Goal: Find specific page/section: Find specific page/section

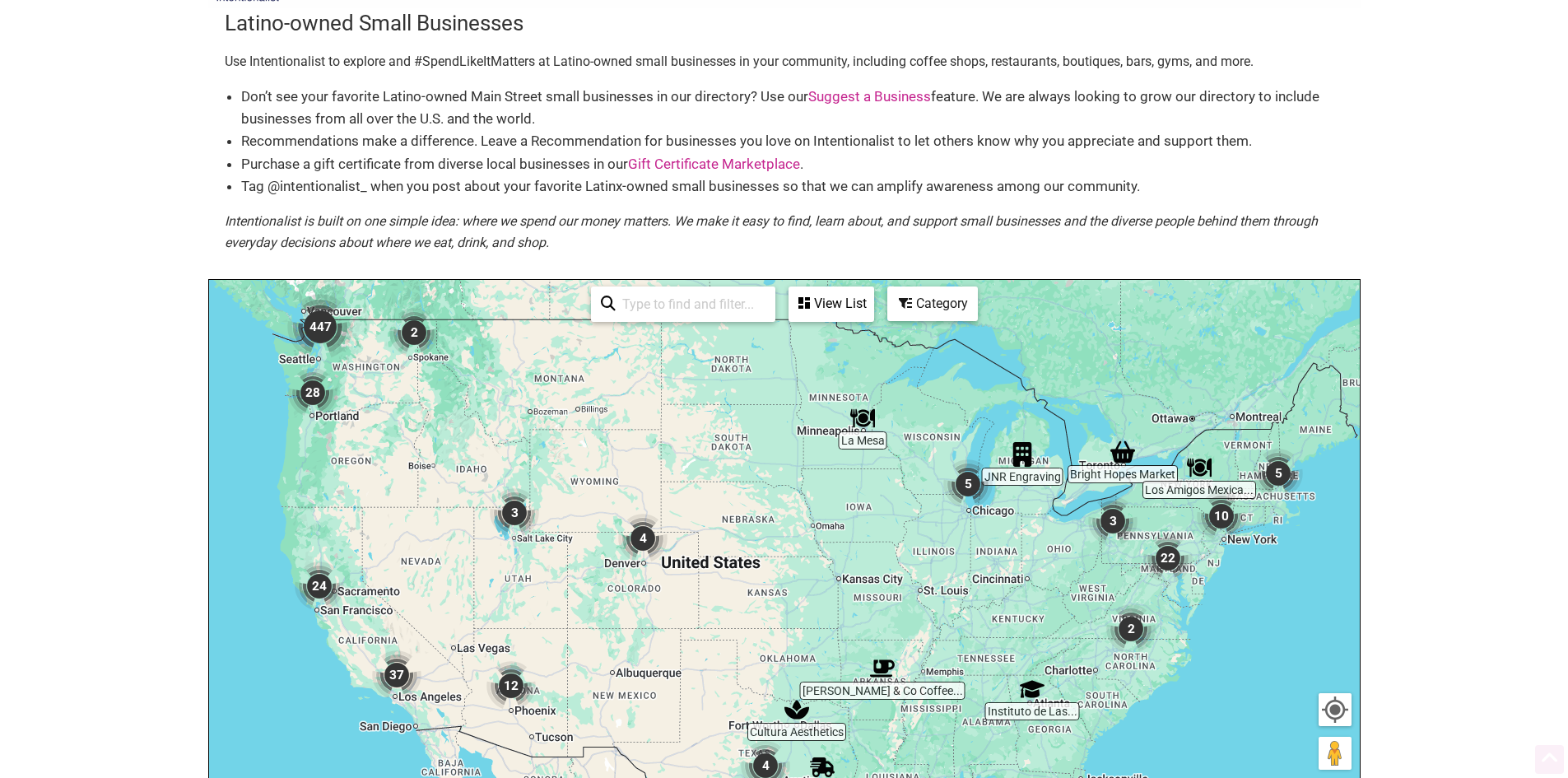
scroll to position [164, 0]
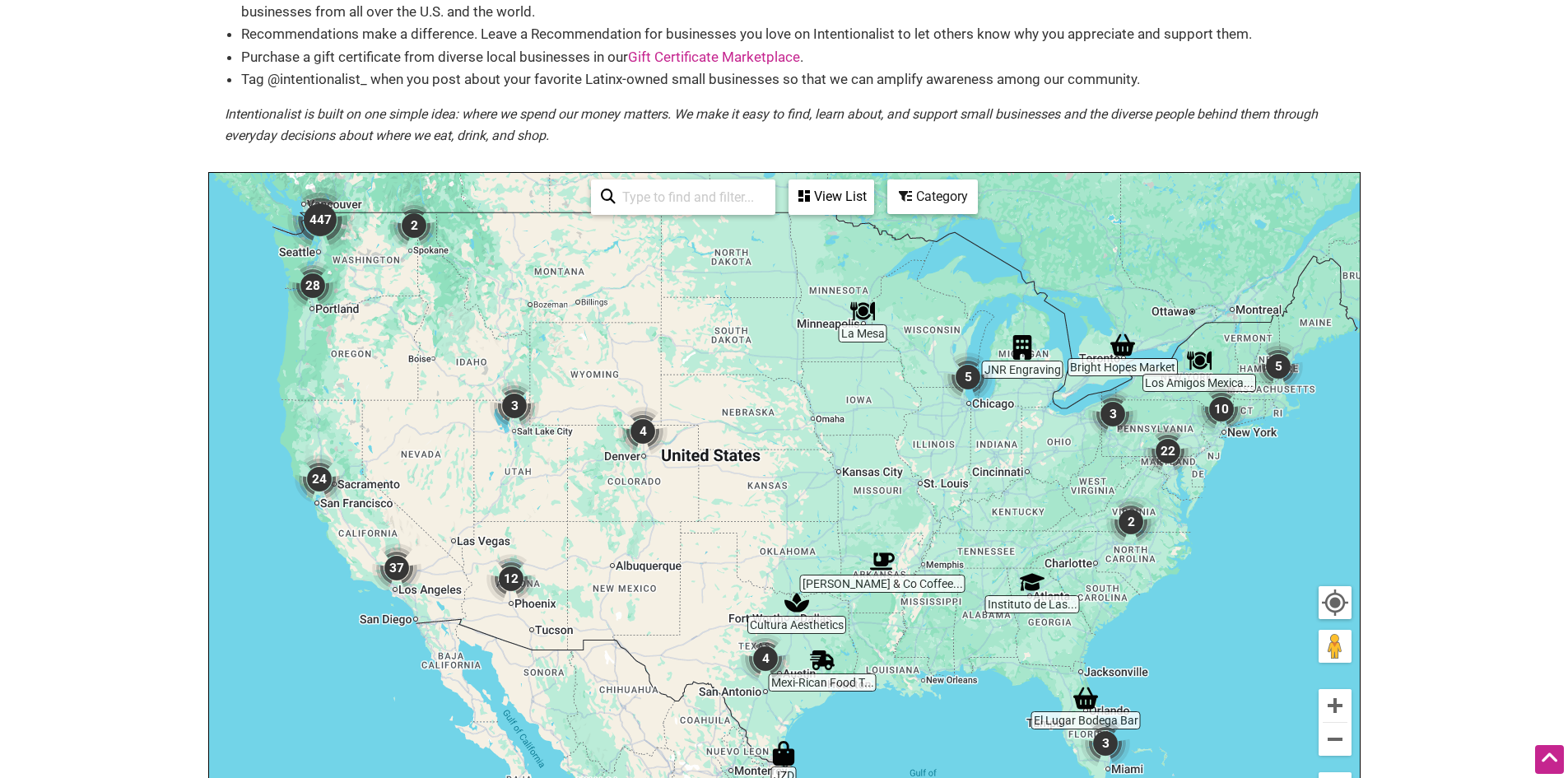
click at [310, 286] on img "28" at bounding box center [313, 286] width 63 height 63
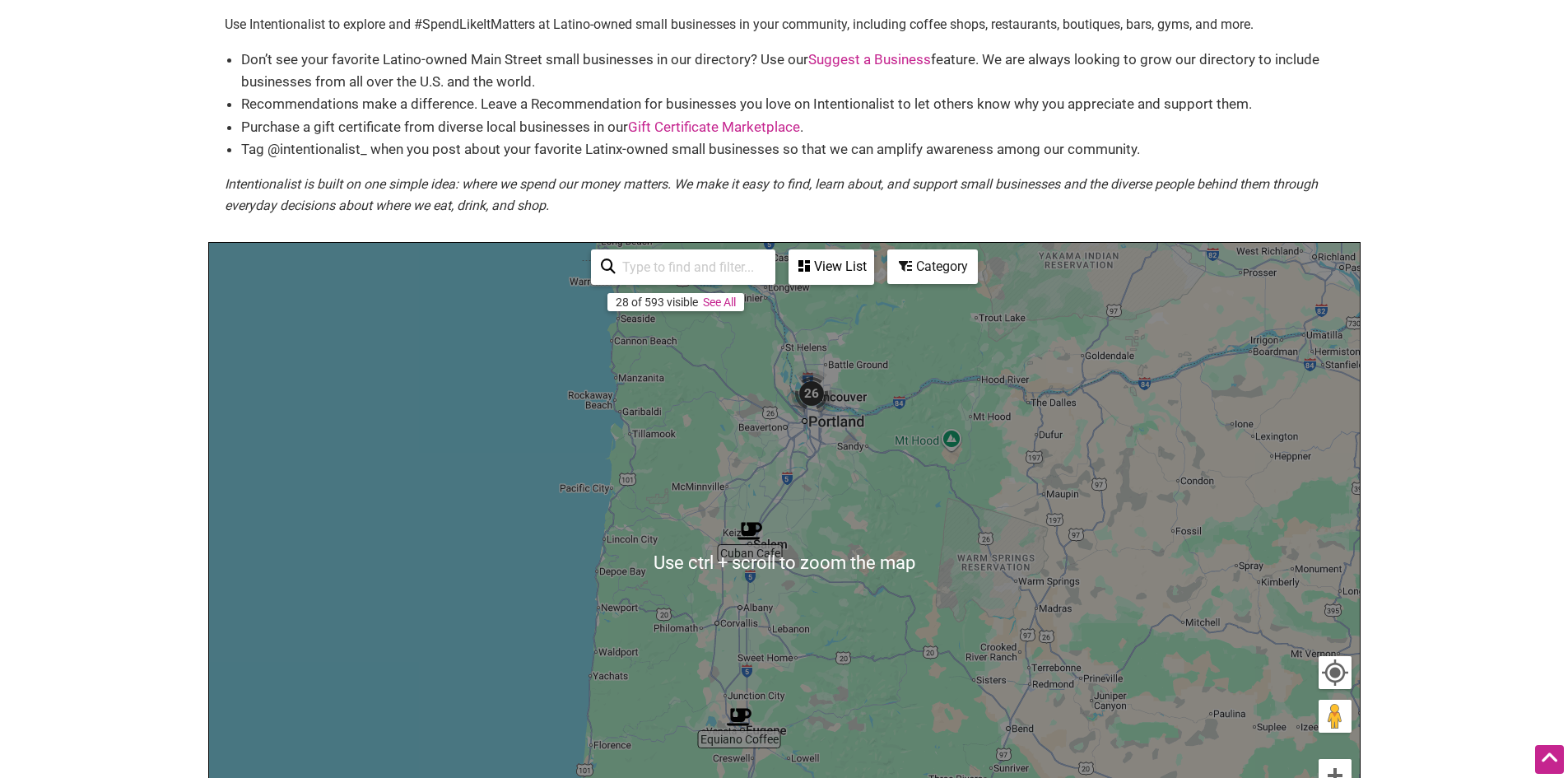
scroll to position [82, 0]
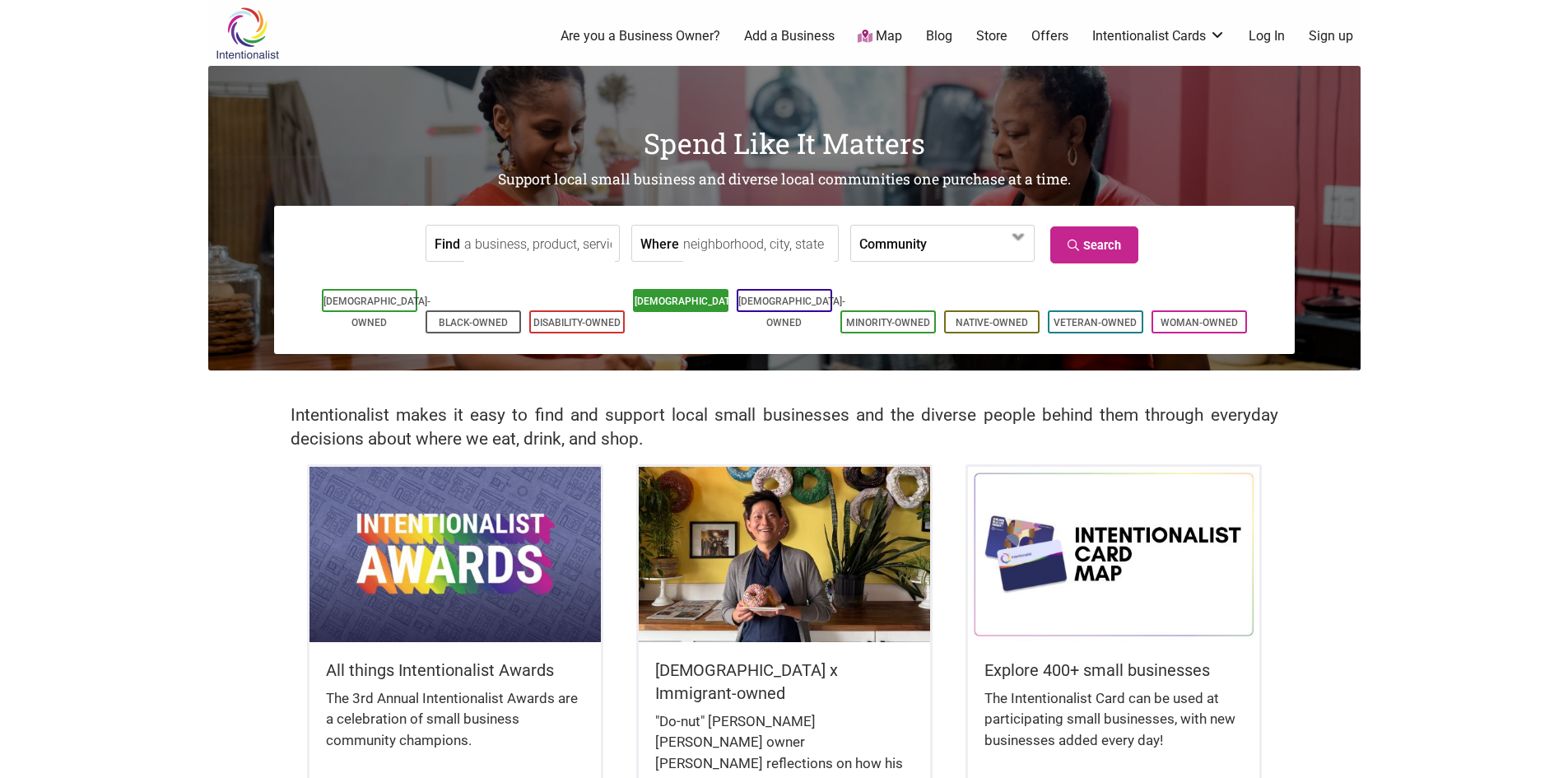
click at [693, 302] on link "[DEMOGRAPHIC_DATA]-Owned" at bounding box center [688, 312] width 107 height 33
click at [938, 235] on span at bounding box center [973, 244] width 71 height 28
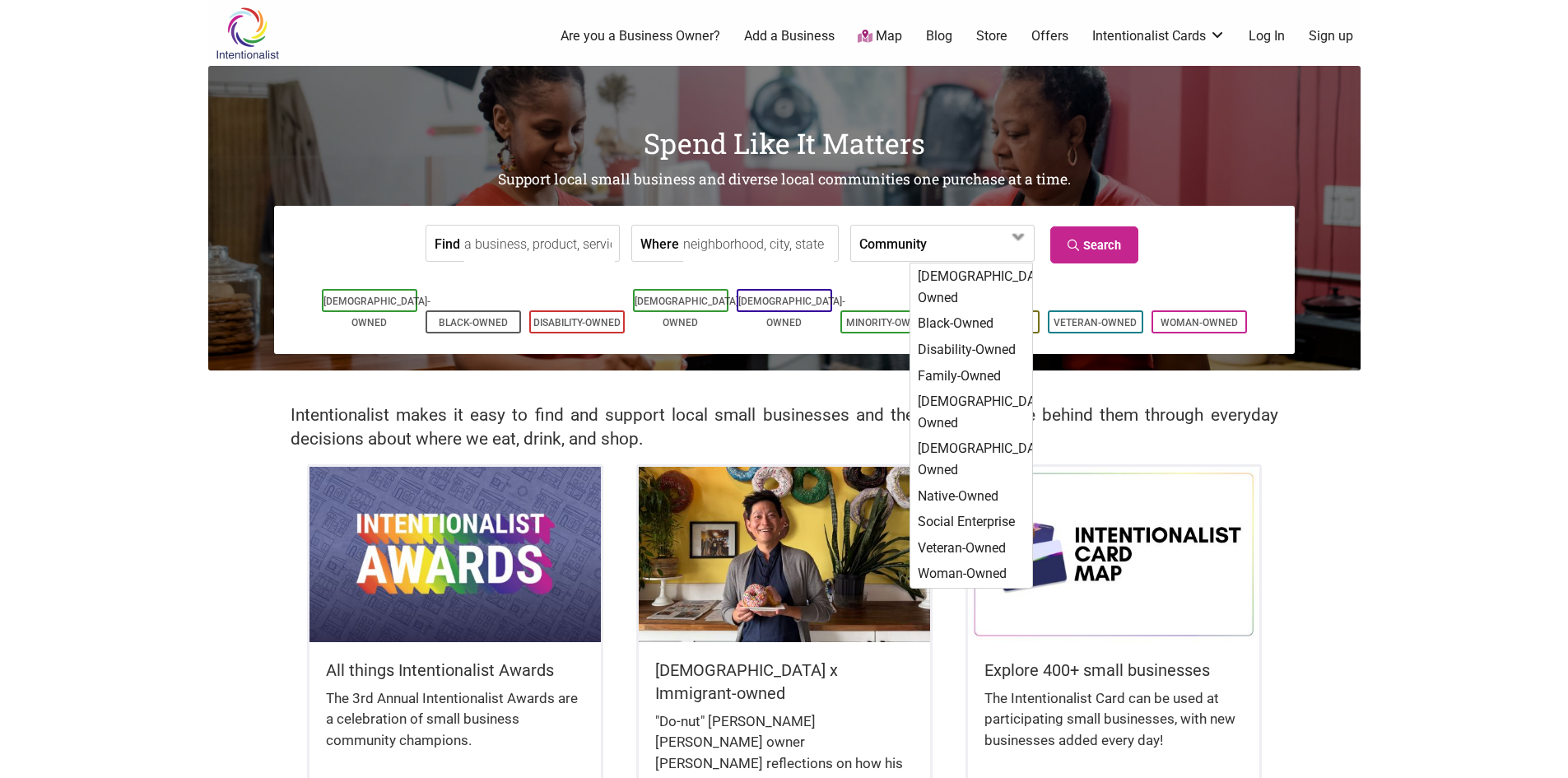
click at [754, 239] on input "Where" at bounding box center [758, 244] width 151 height 37
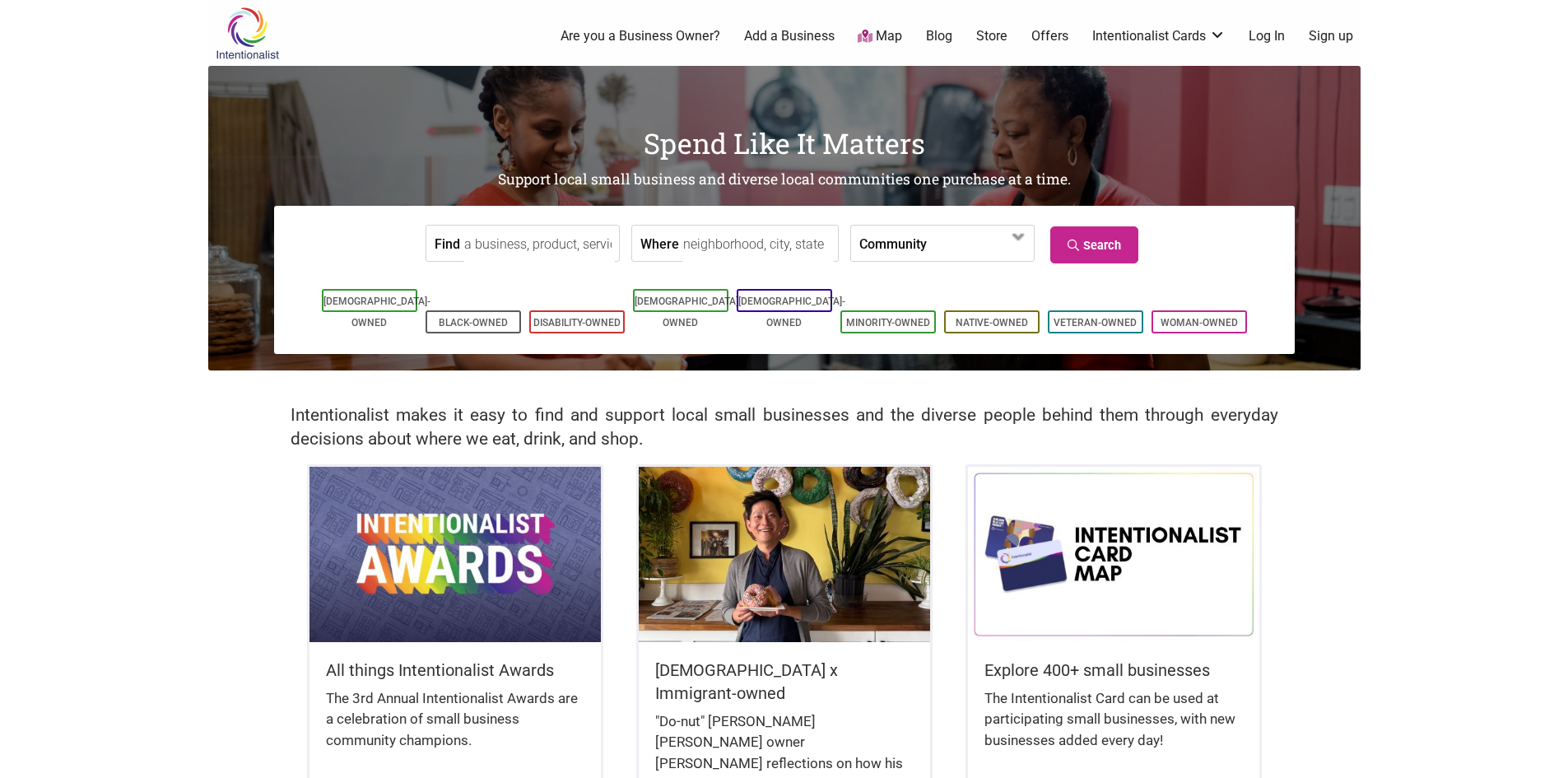
click at [794, 244] on input "Where" at bounding box center [758, 244] width 151 height 37
type input "Washington, USA"
click at [892, 247] on label "Community" at bounding box center [893, 244] width 68 height 36
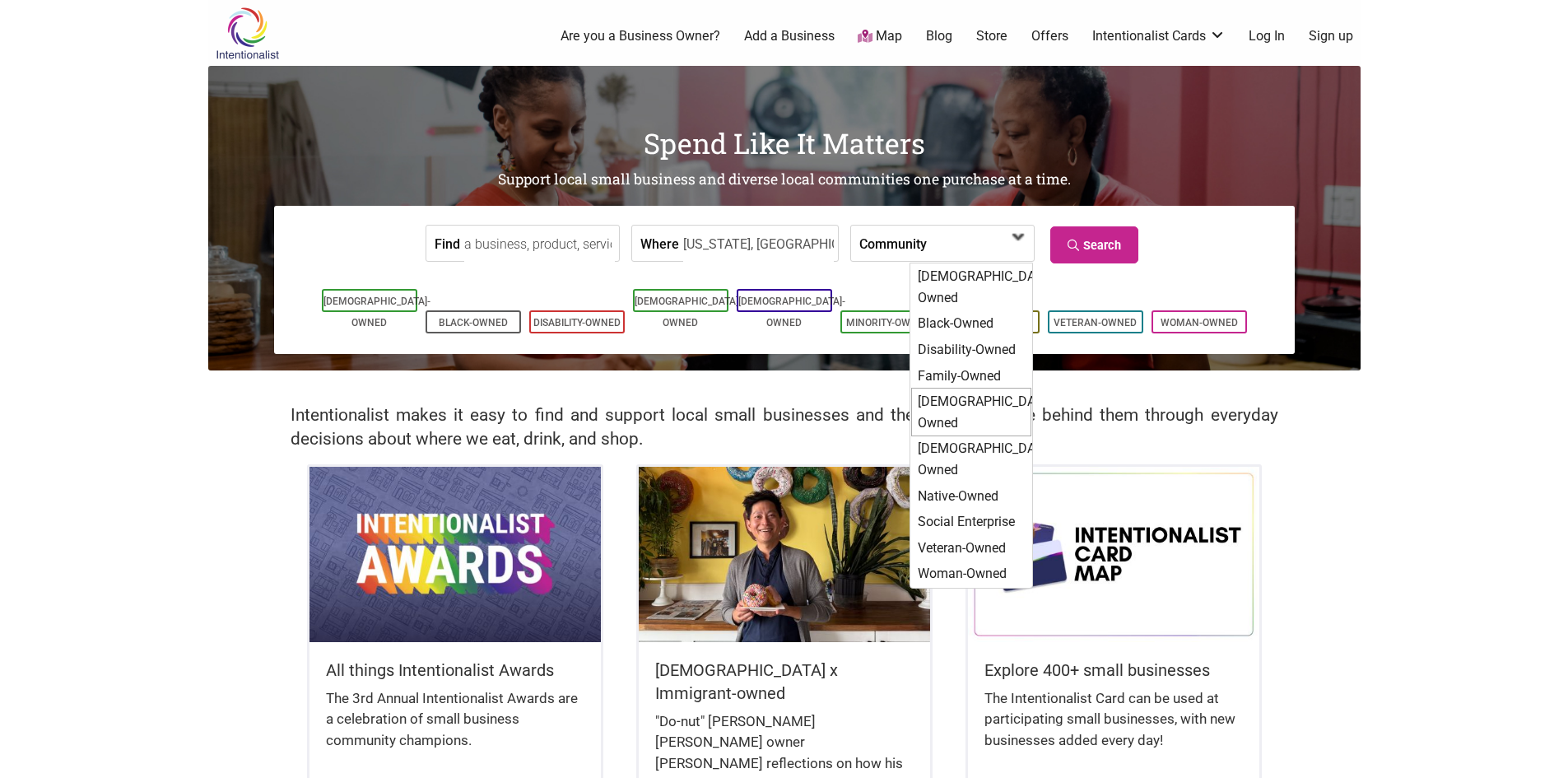
click at [951, 388] on div "[DEMOGRAPHIC_DATA]-Owned" at bounding box center [971, 412] width 121 height 48
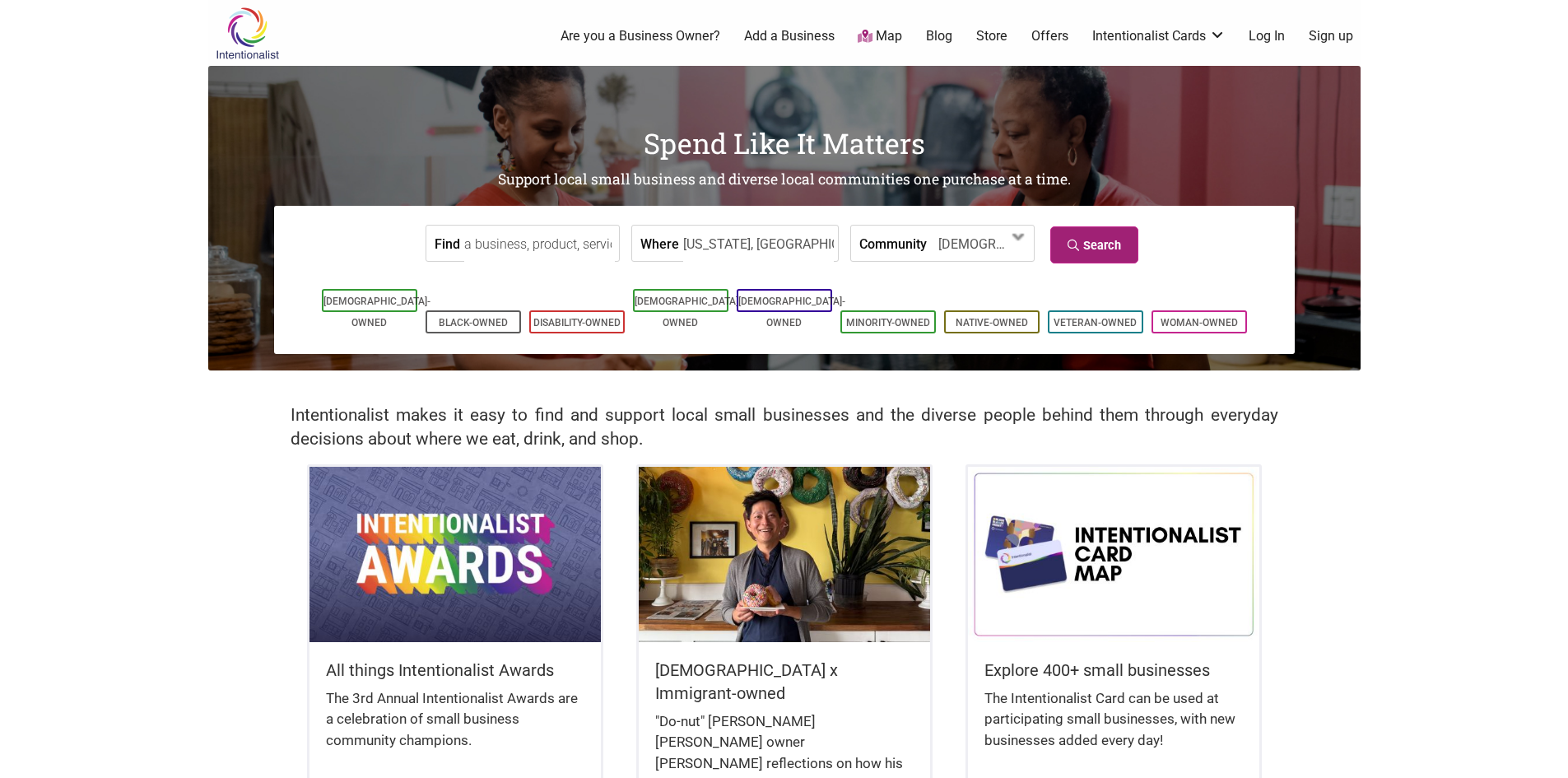
click at [1087, 252] on link "Search" at bounding box center [1094, 245] width 88 height 37
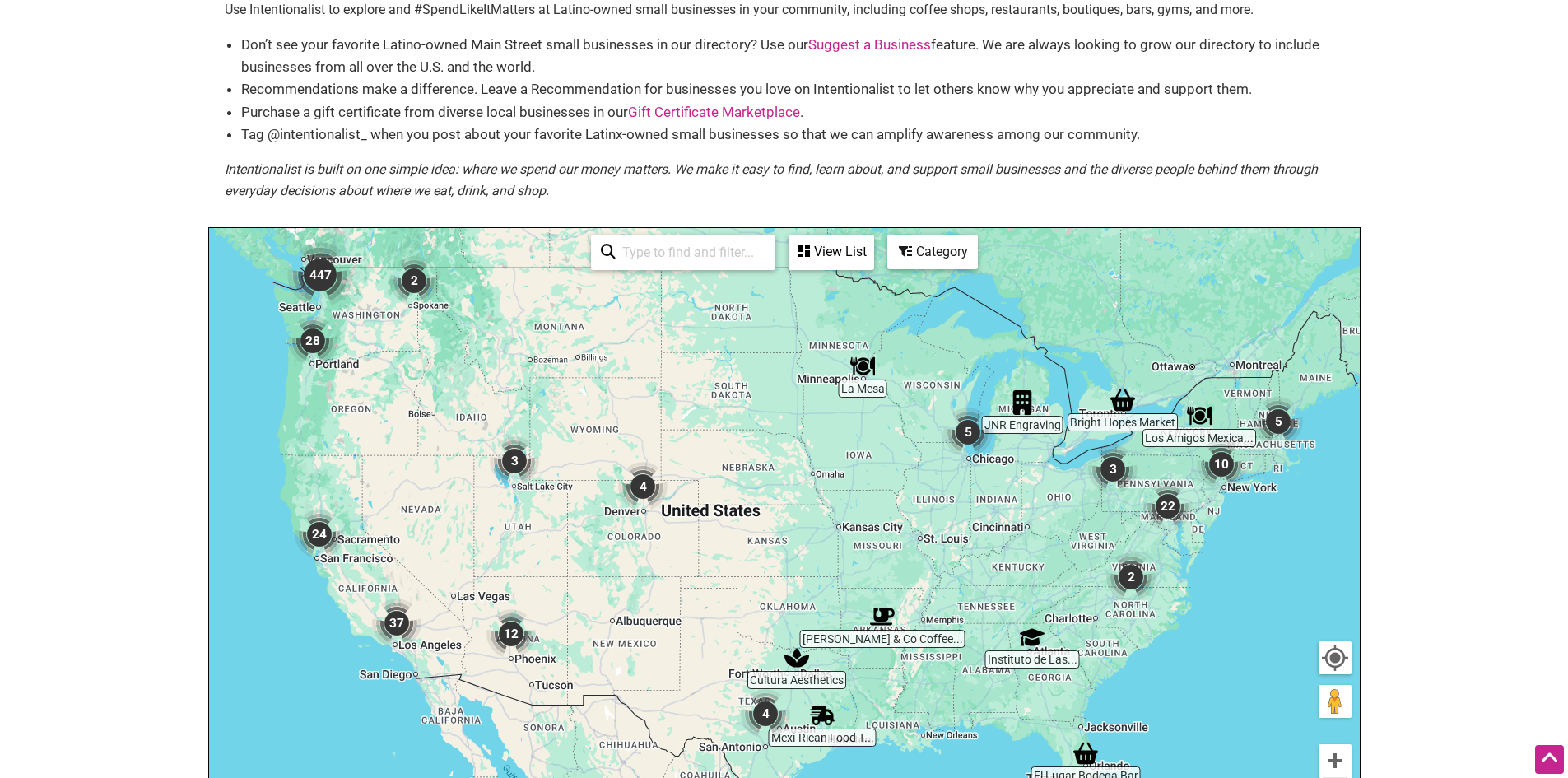
scroll to position [99, 0]
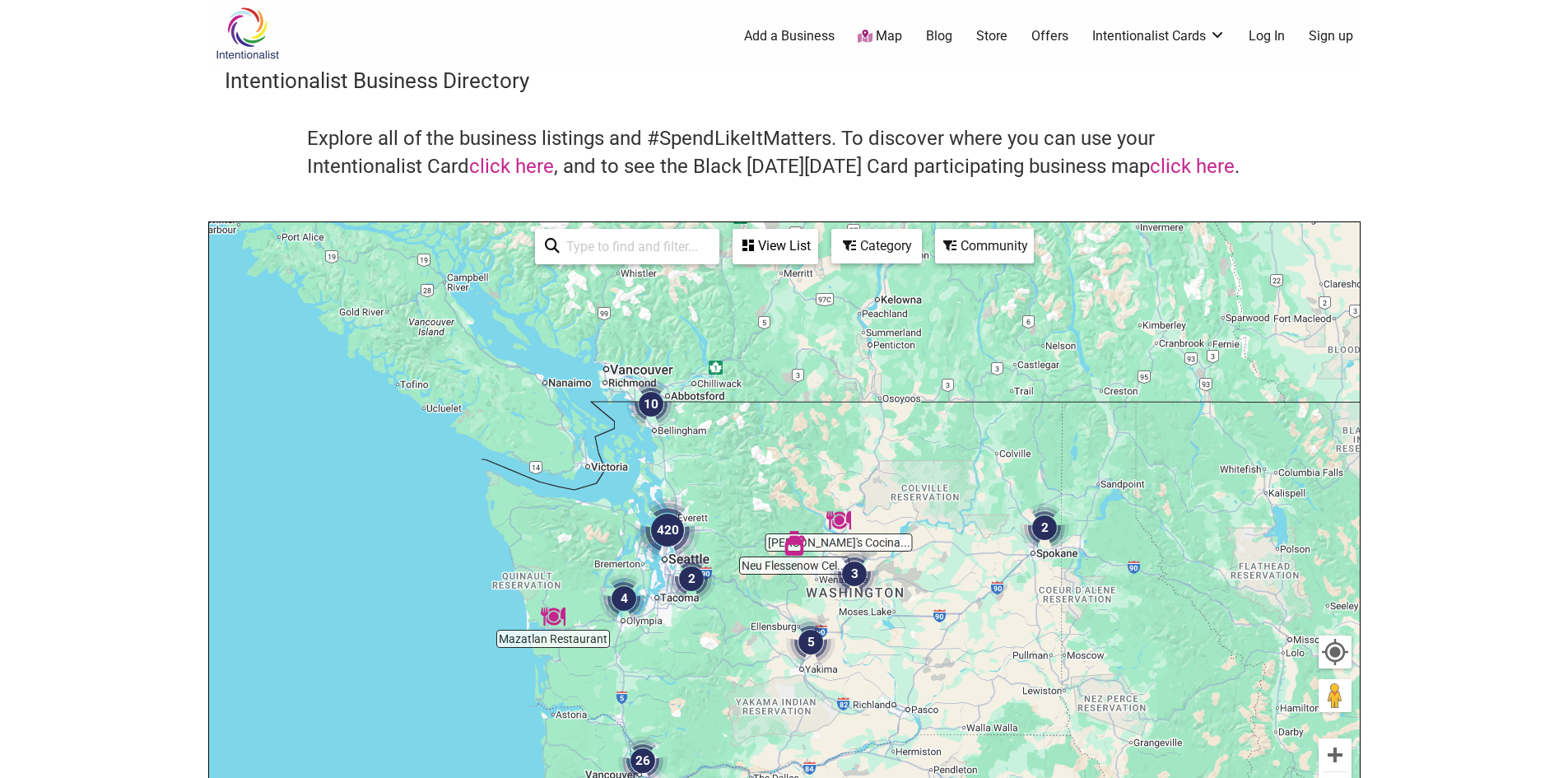
click at [246, 29] on img at bounding box center [247, 33] width 79 height 54
